Goal: Information Seeking & Learning: Compare options

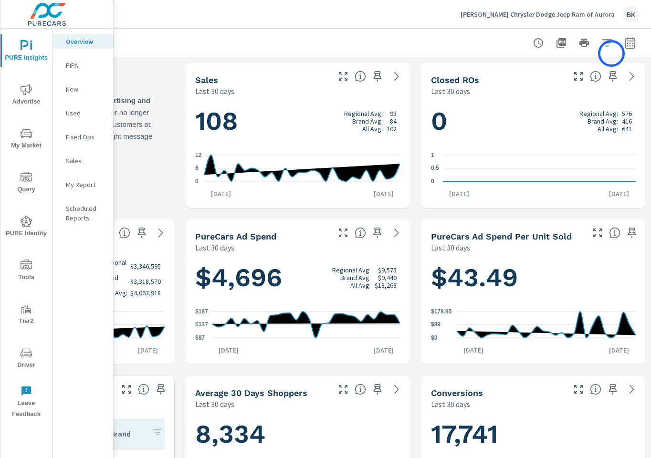
scroll to position [0, 0]
click at [628, 44] on icon "button" at bounding box center [629, 42] width 11 height 11
select select "Last 30 days"
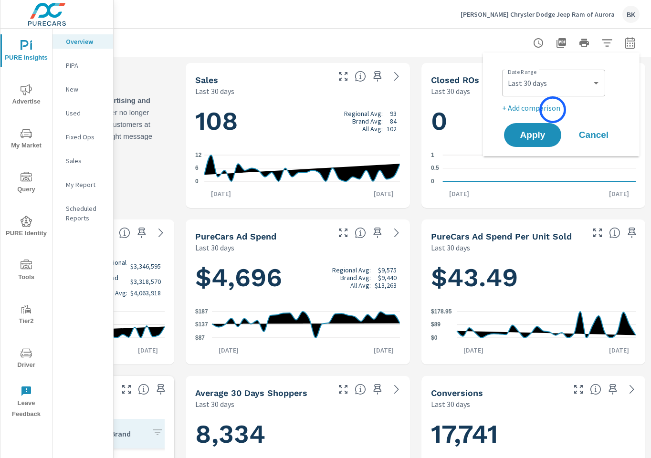
click at [551, 109] on p "+ Add comparison" at bounding box center [563, 107] width 122 height 11
select select "Previous period"
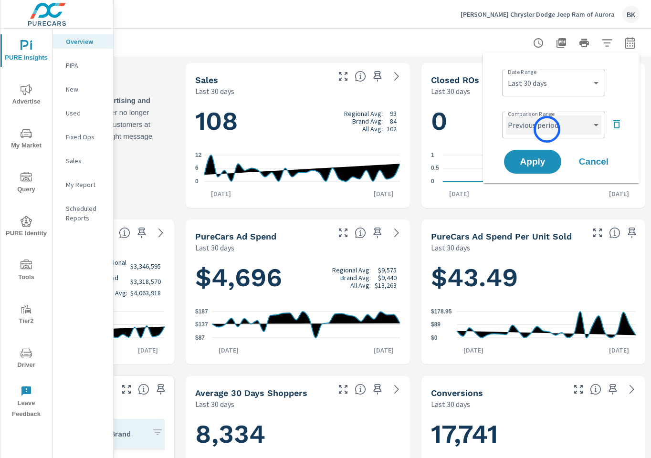
click at [546, 129] on select "Custom Previous period Previous month Previous year" at bounding box center [553, 124] width 95 height 19
click at [533, 158] on span "Apply" at bounding box center [532, 161] width 39 height 9
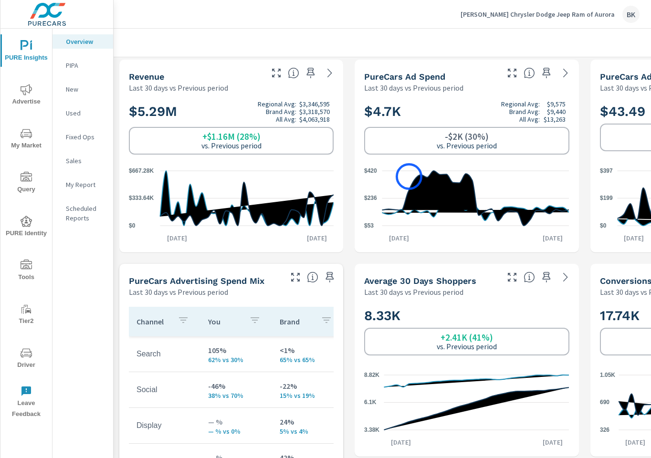
scroll to position [171, 0]
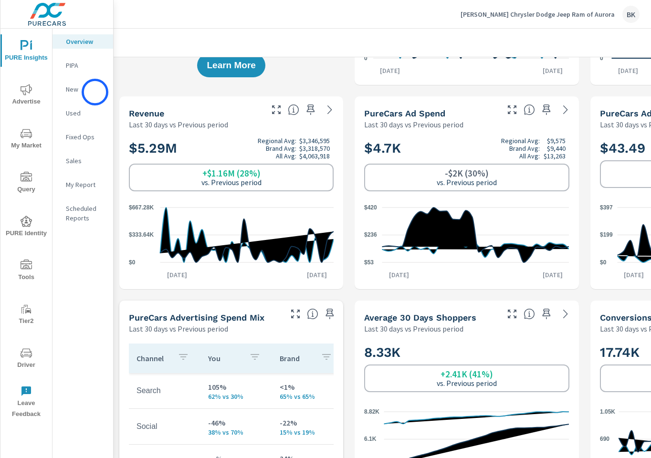
click at [94, 93] on p "New" at bounding box center [86, 89] width 40 height 10
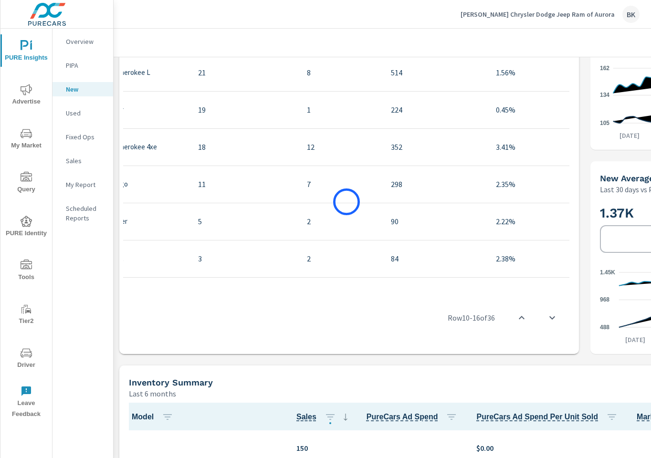
scroll to position [514, 169]
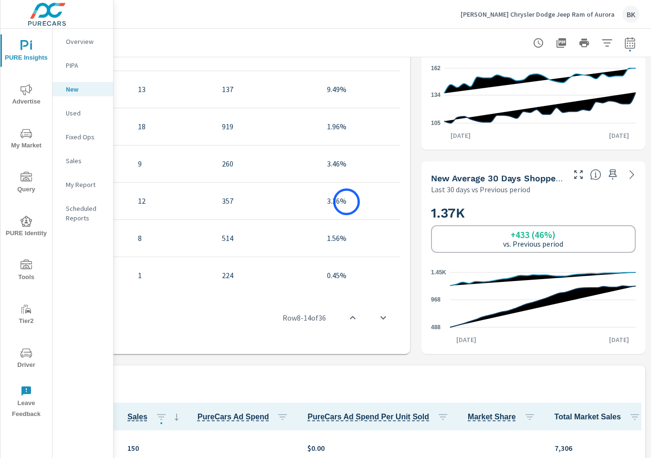
scroll to position [0, 103]
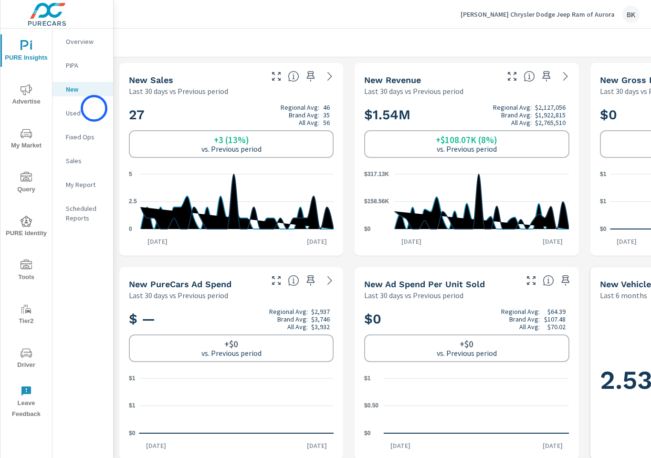
click at [94, 108] on p "Used" at bounding box center [86, 113] width 40 height 10
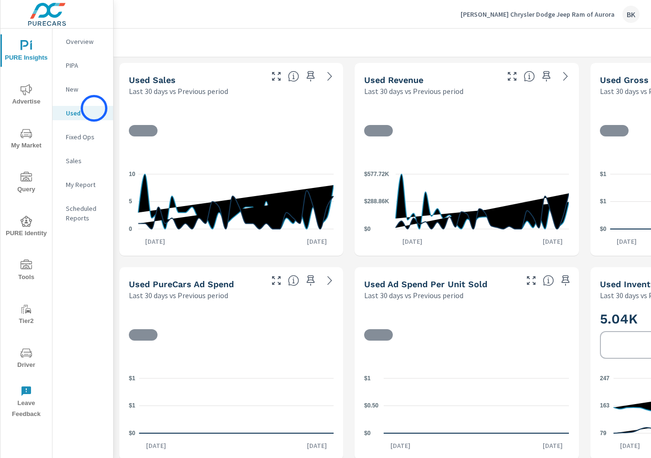
scroll to position [0, 0]
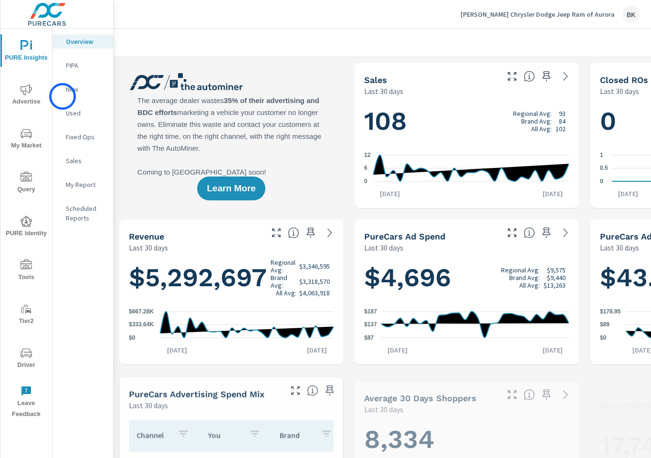
scroll to position [0, 0]
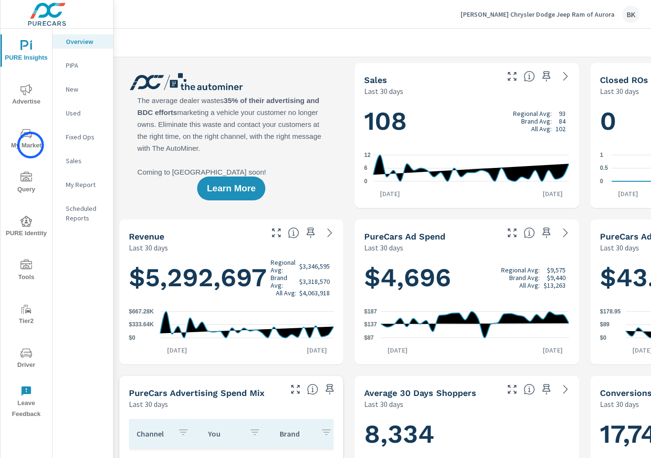
click at [31, 145] on span "My Market" at bounding box center [26, 139] width 46 height 23
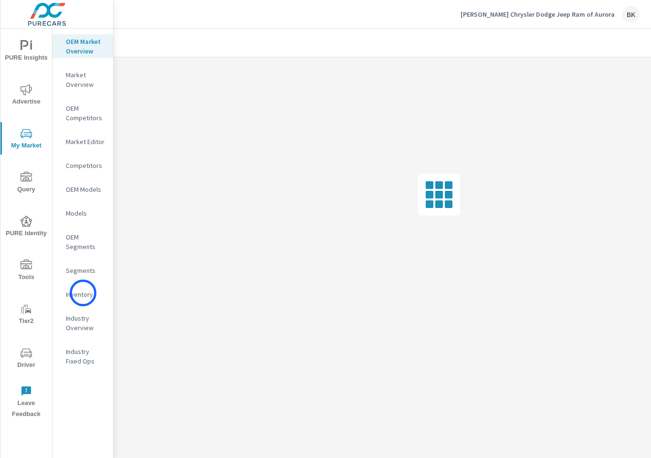
click at [83, 293] on p "Inventory" at bounding box center [86, 294] width 40 height 10
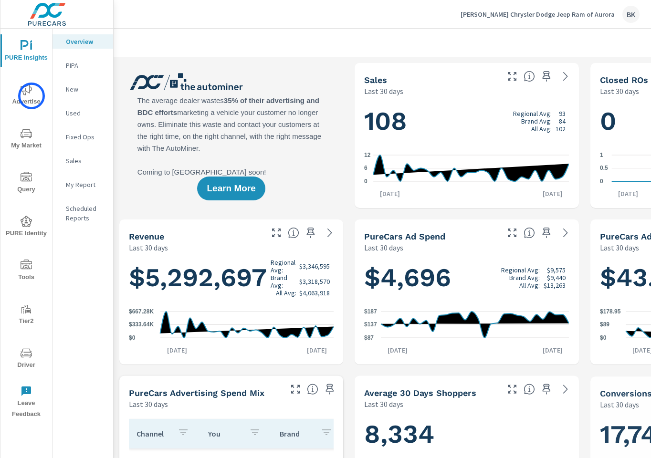
scroll to position [0, 0]
click at [31, 96] on span "Advertise" at bounding box center [26, 95] width 46 height 23
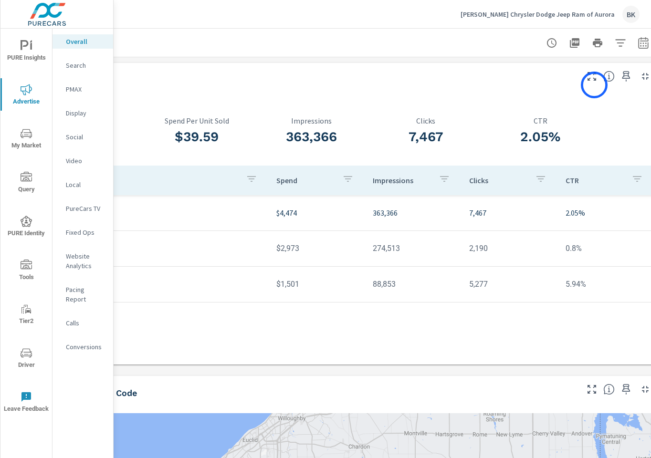
scroll to position [0, 169]
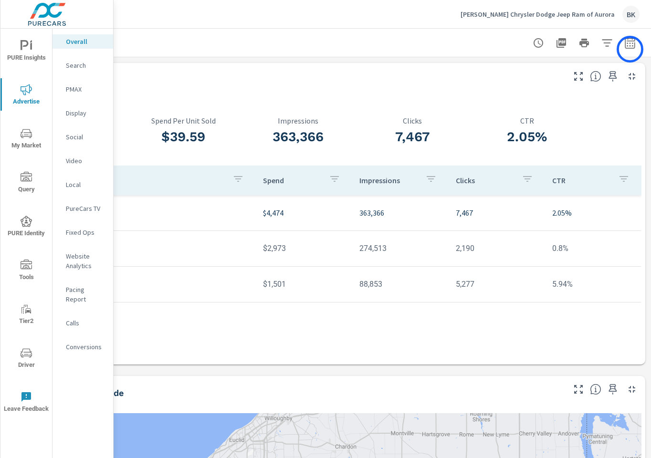
click at [629, 49] on button "button" at bounding box center [629, 42] width 19 height 19
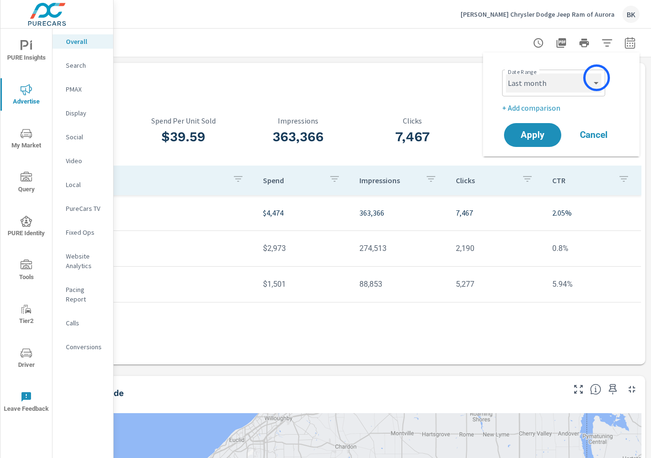
click at [596, 78] on select "Custom Yesterday Last week Last 7 days Last 14 days Last 30 days Last 45 days L…" at bounding box center [553, 82] width 95 height 19
select select "Last 30 days"
click at [542, 109] on p "+ Add comparison" at bounding box center [563, 107] width 122 height 11
select select "Previous period"
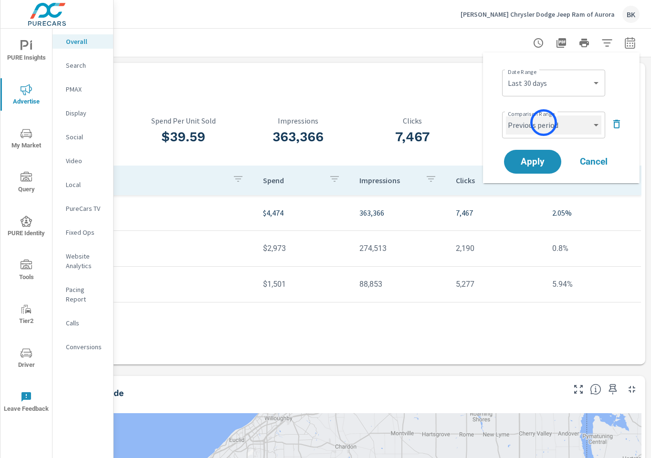
click at [543, 123] on select "Custom Previous period Previous month Previous year" at bounding box center [553, 124] width 95 height 19
click at [531, 163] on span "Apply" at bounding box center [532, 161] width 39 height 9
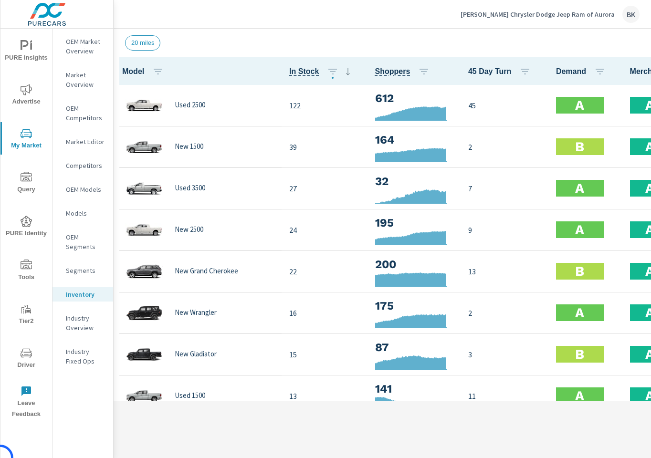
scroll to position [42, 0]
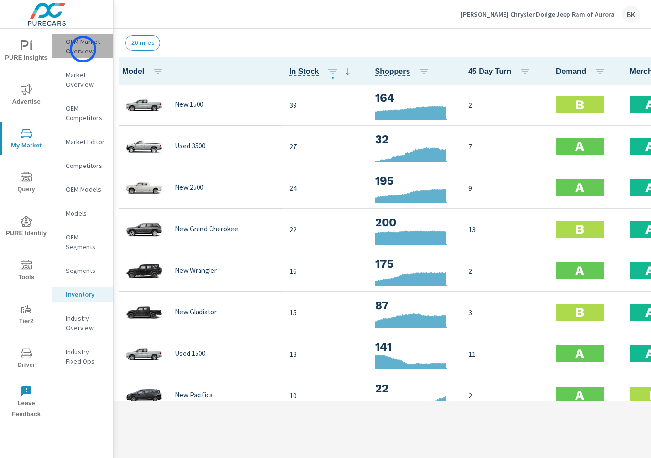
click at [83, 49] on p "OEM Market Overview" at bounding box center [86, 46] width 40 height 19
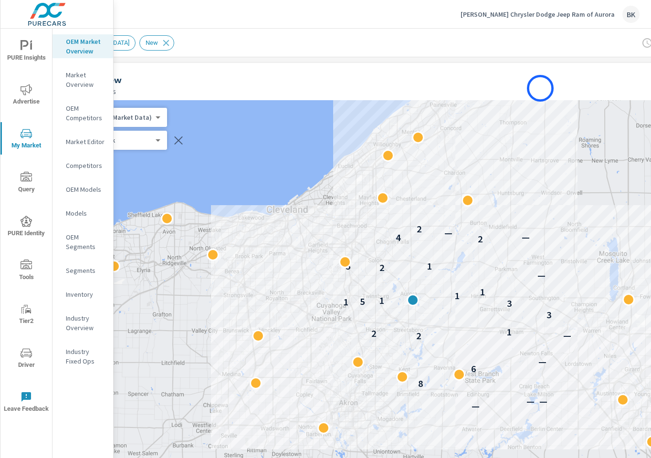
scroll to position [0, 169]
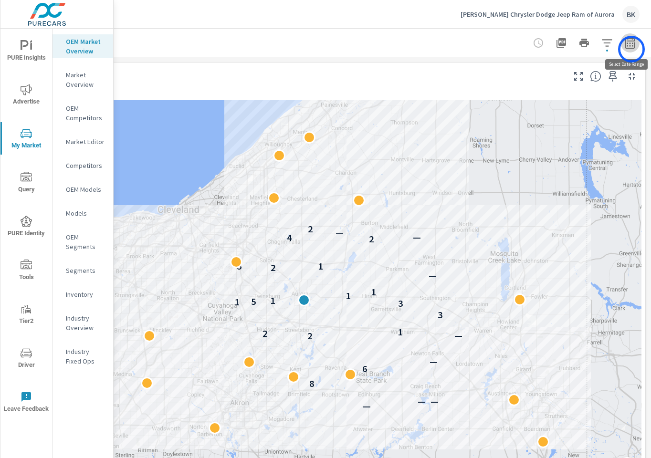
click at [631, 49] on button "button" at bounding box center [629, 42] width 19 height 19
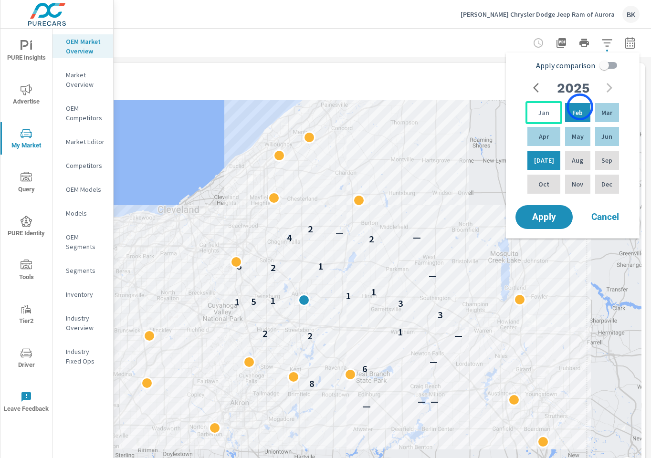
click at [542, 114] on p "Jan" at bounding box center [543, 113] width 11 height 10
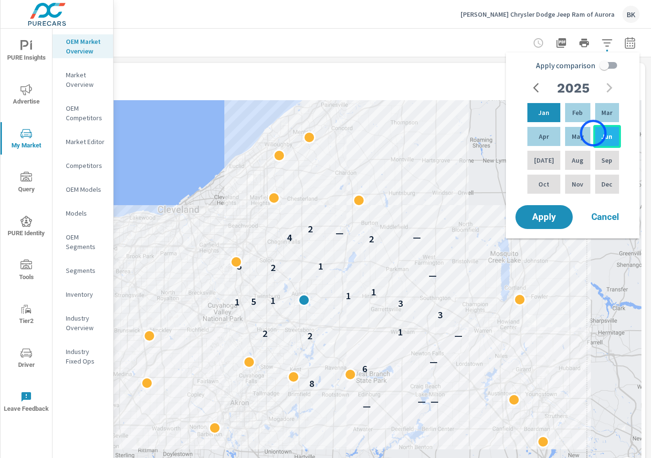
click at [597, 133] on div "Jun" at bounding box center [607, 136] width 28 height 23
click at [609, 67] on input "Apply comparison" at bounding box center [604, 65] width 54 height 18
checkbox input "true"
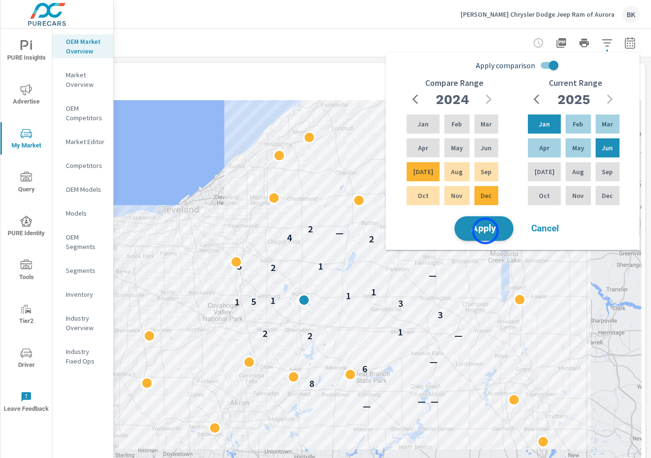
click at [485, 231] on span "Apply" at bounding box center [483, 228] width 39 height 9
